Goal: Find specific page/section: Find specific page/section

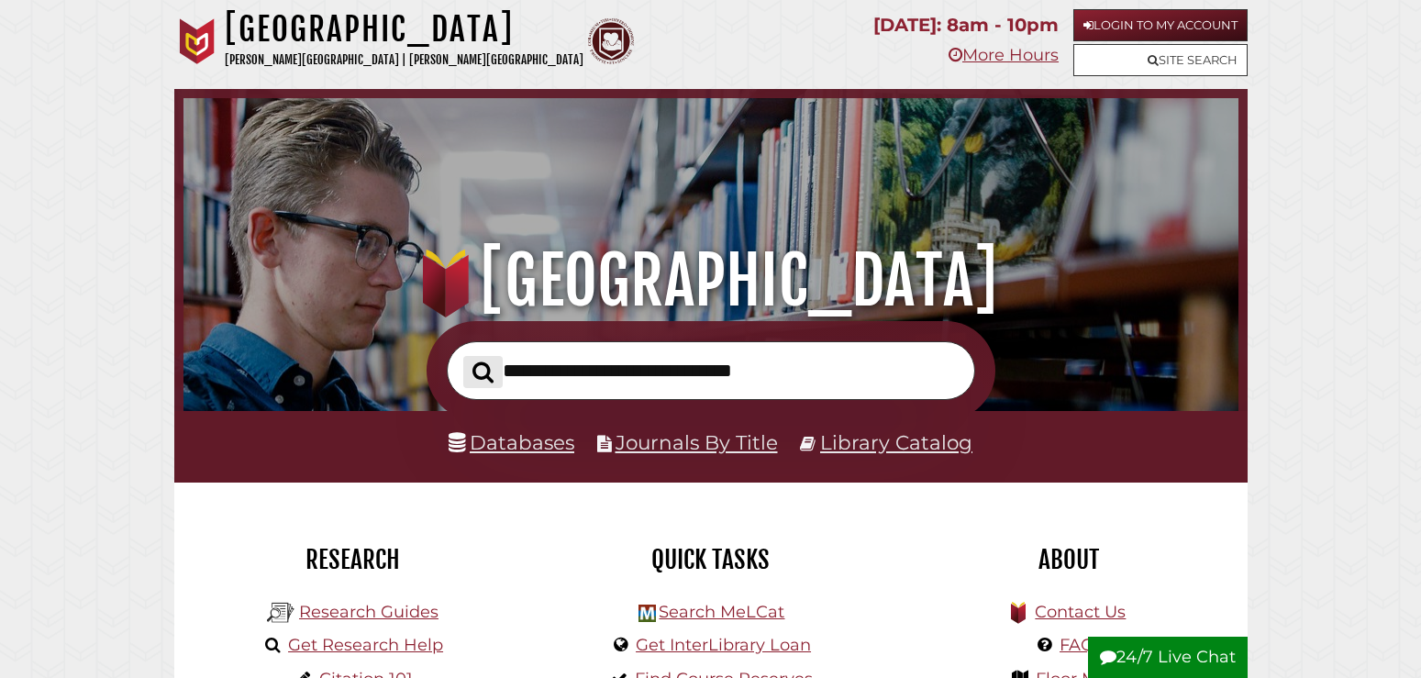
scroll to position [349, 1046]
click at [496, 434] on link "Databases" at bounding box center [512, 442] width 126 height 24
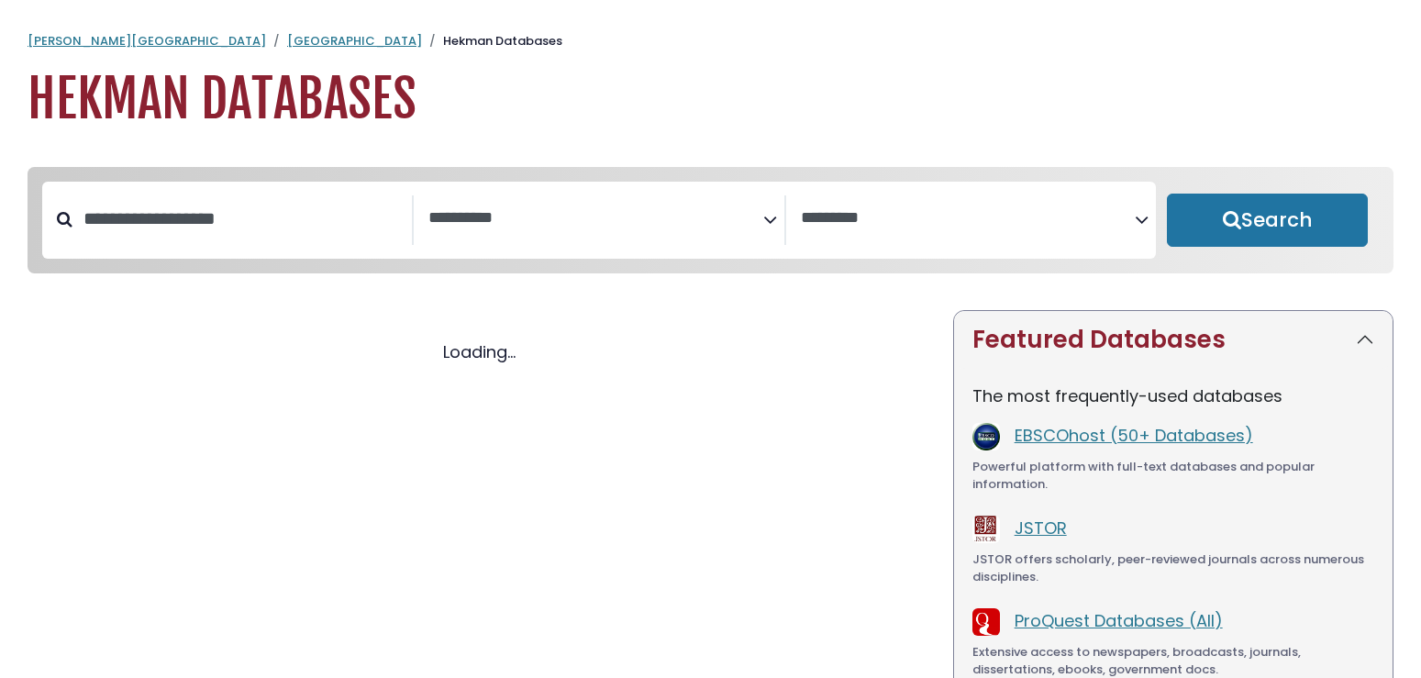
select select "Database Subject Filter"
select select "Database Vendors Filter"
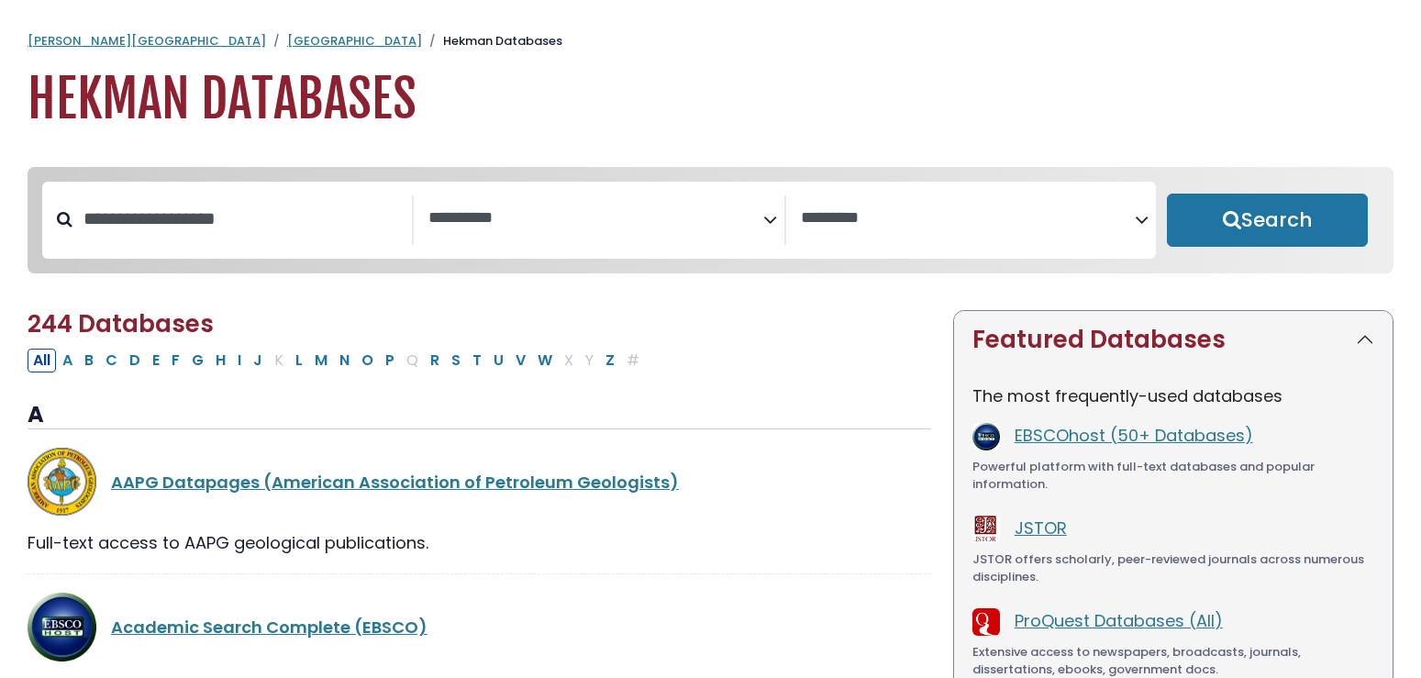
select select "Database Subject Filter"
select select "Database Vendors Filter"
click at [388, 364] on button "P" at bounding box center [390, 361] width 20 height 24
select select "Database Subject Filter"
select select "Database Vendors Filter"
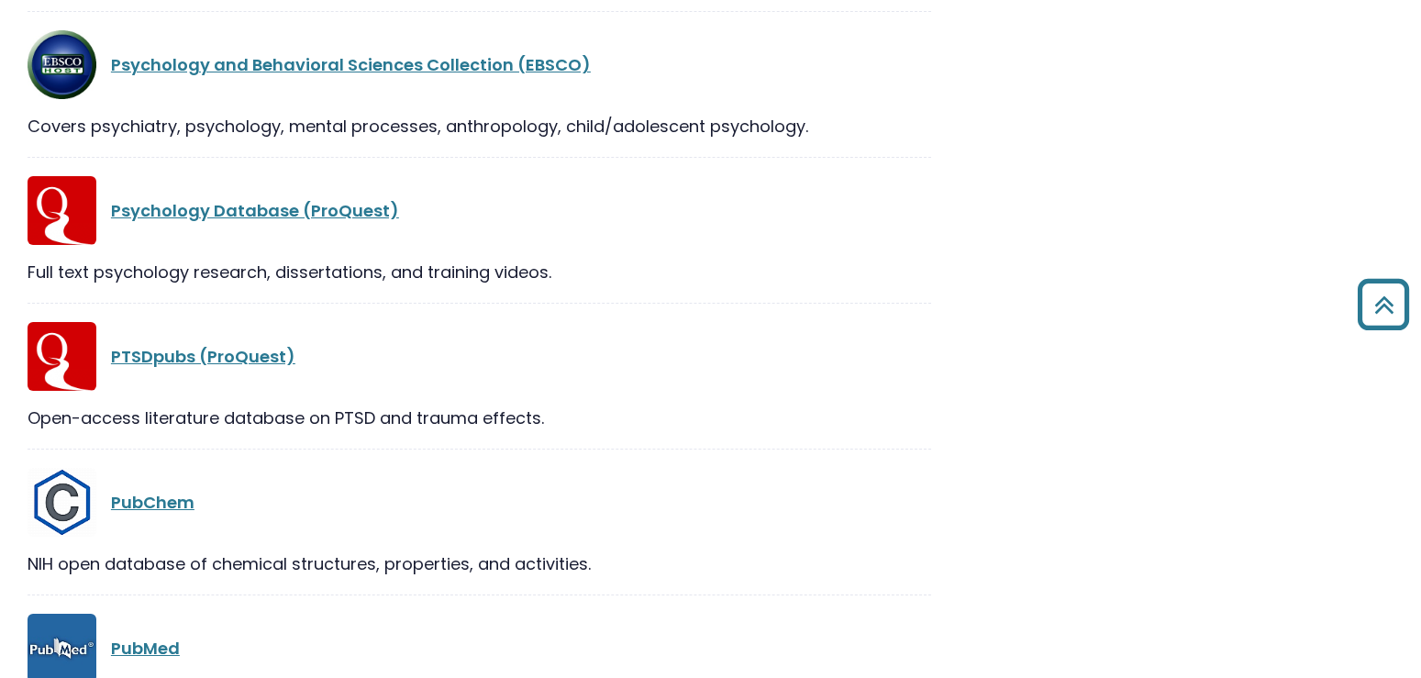
scroll to position [2995, 0]
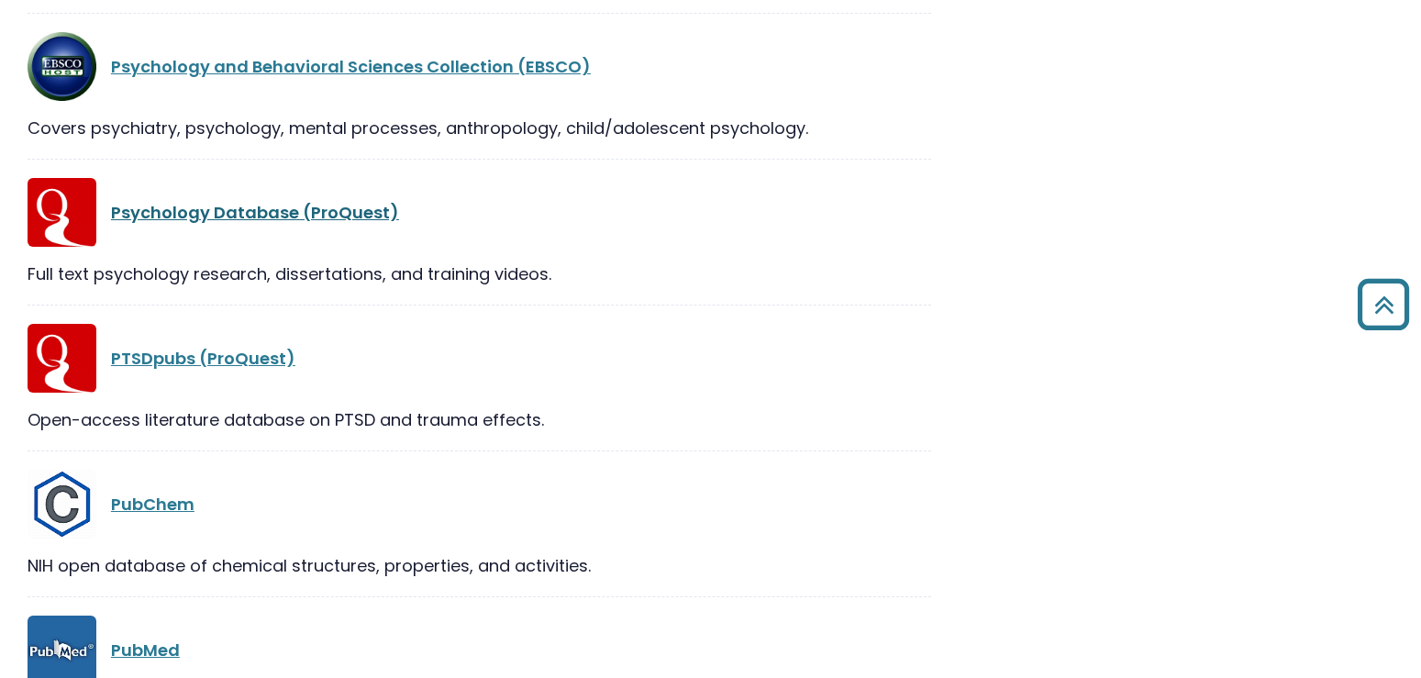
click at [263, 210] on link "Psychology Database (ProQuest)" at bounding box center [255, 212] width 288 height 23
